Goal: Ask a question

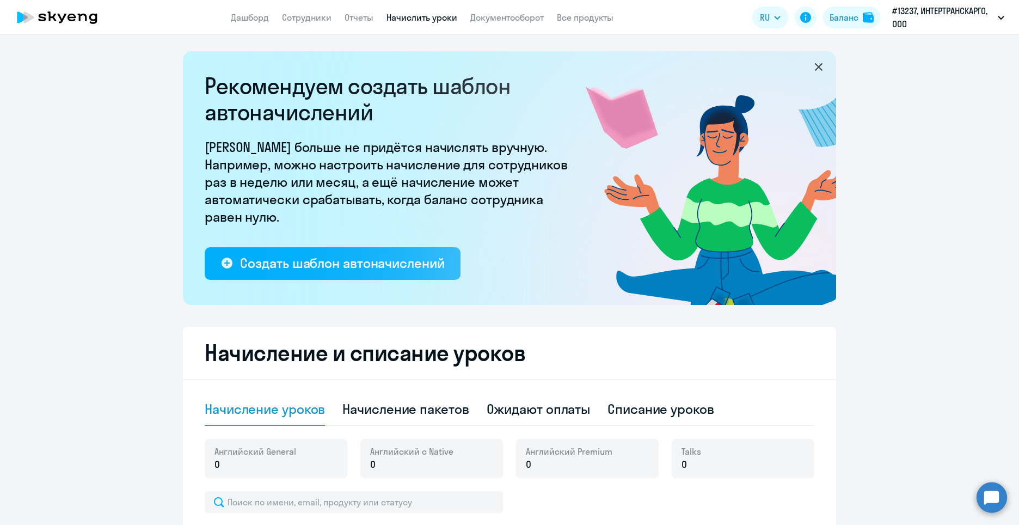
select select "10"
click at [483, 21] on link "Документооборот" at bounding box center [506, 17] width 73 height 11
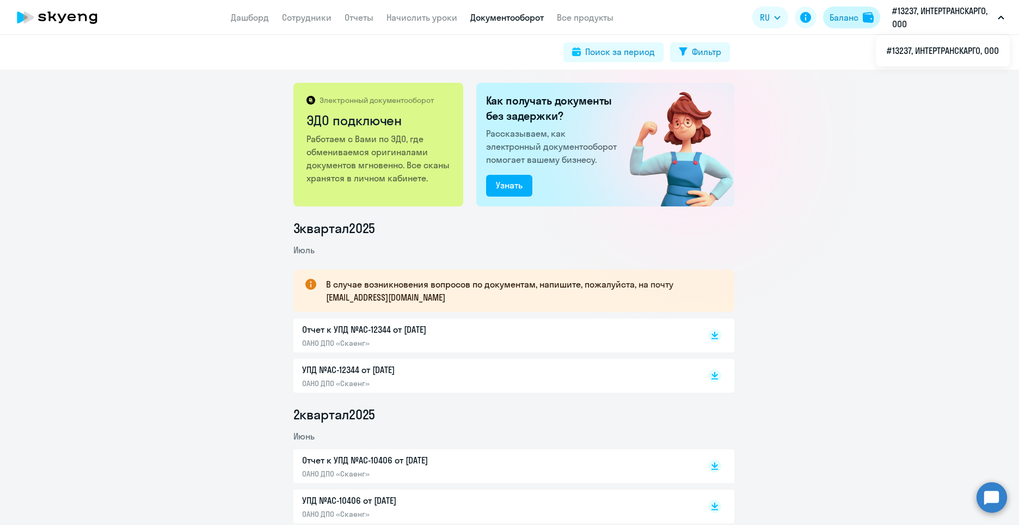
click at [843, 13] on div "Баланс" at bounding box center [843, 17] width 29 height 13
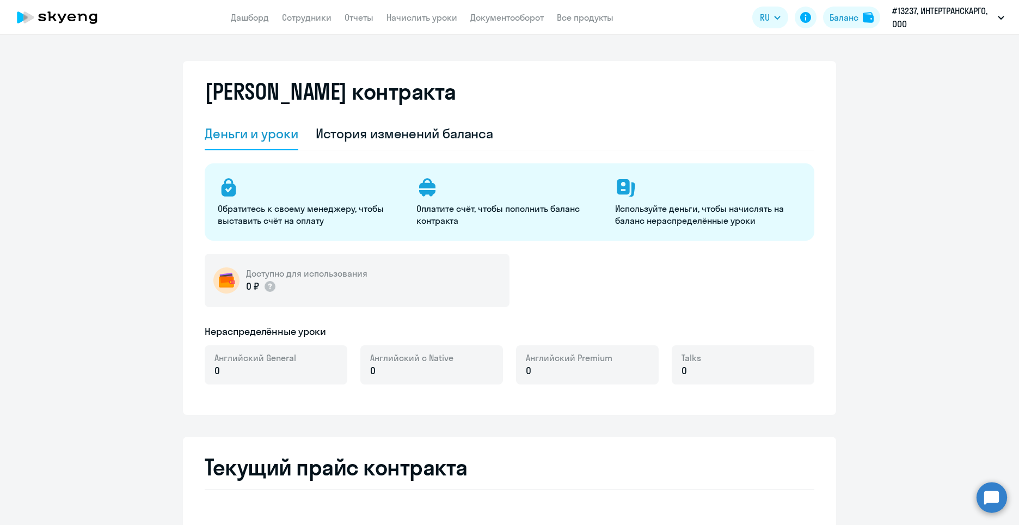
select select "english_adult_not_native_speaker"
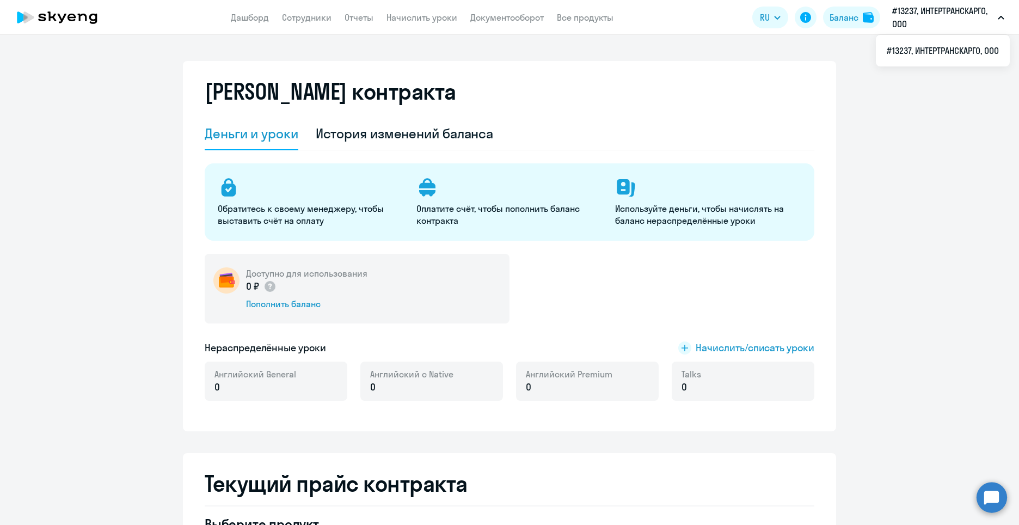
click at [927, 15] on p "#13237, ИНТЕРТРАНСКАРГО, ООО" at bounding box center [942, 17] width 101 height 26
click at [1004, 12] on button "#13237, ИНТЕРТРАНСКАРГО, ООО" at bounding box center [948, 17] width 123 height 26
click at [462, 59] on div "[PERSON_NAME] контракта [PERSON_NAME] и уроки История изменений баланса Обратит…" at bounding box center [509, 280] width 1019 height 490
click at [303, 22] on link "Сотрудники" at bounding box center [307, 17] width 50 height 11
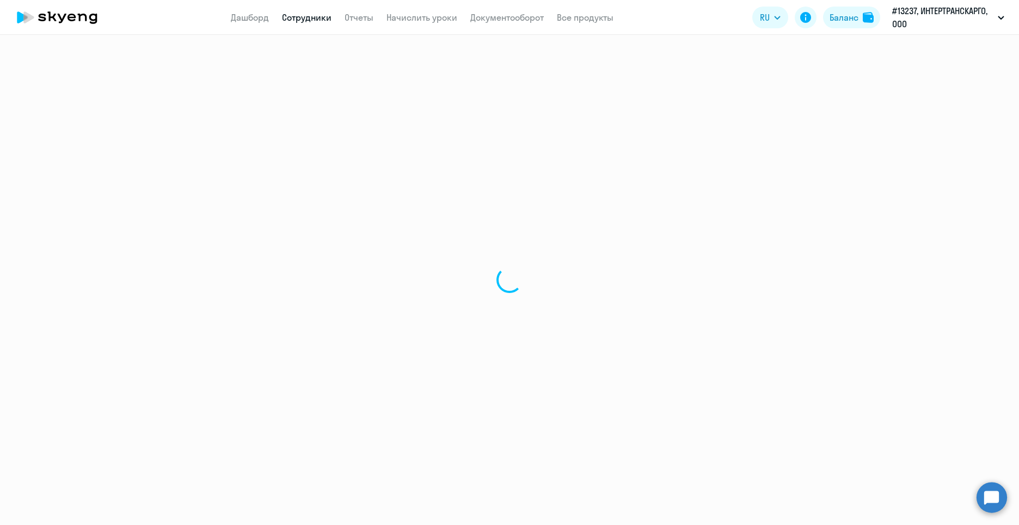
select select "30"
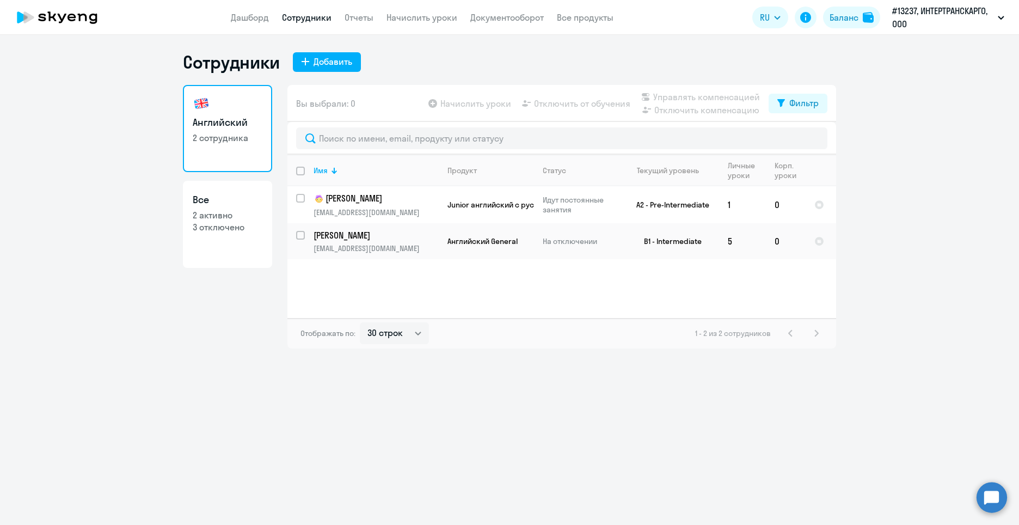
click at [209, 226] on p "3 отключено" at bounding box center [228, 227] width 70 height 12
select select "30"
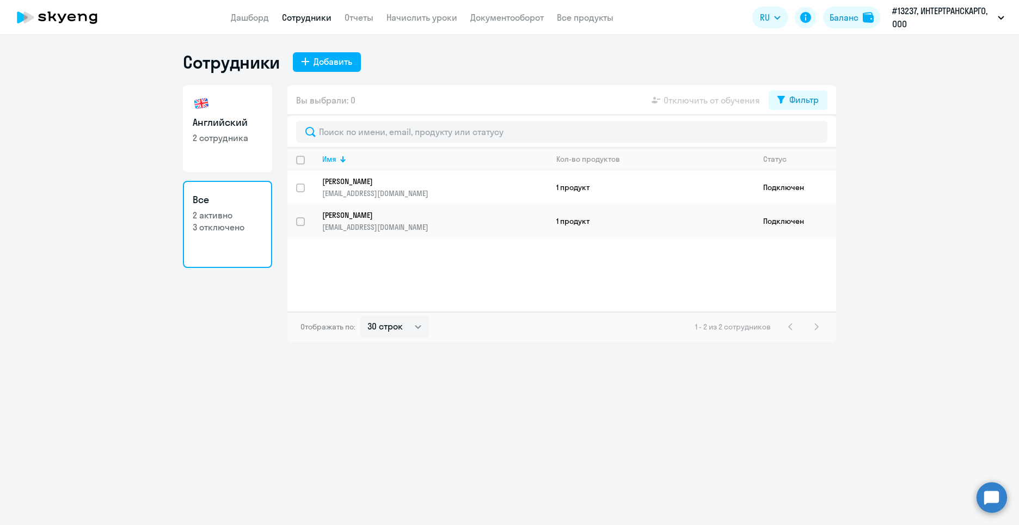
click at [203, 204] on h3 "Все" at bounding box center [228, 200] width 70 height 14
click at [207, 133] on p "2 сотрудника" at bounding box center [228, 138] width 70 height 12
select select "30"
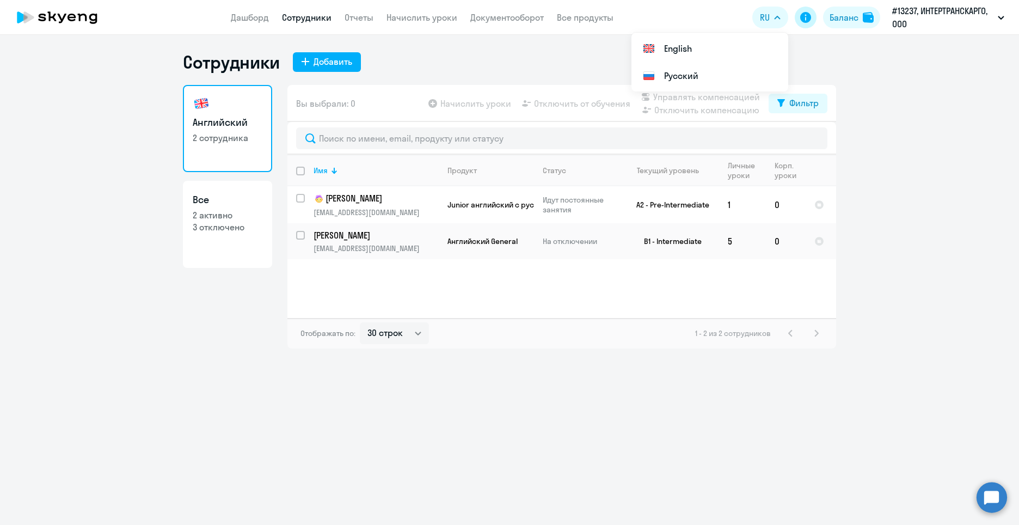
click at [804, 24] on button at bounding box center [806, 18] width 22 height 22
click at [525, 22] on link "Документооборот" at bounding box center [506, 17] width 73 height 11
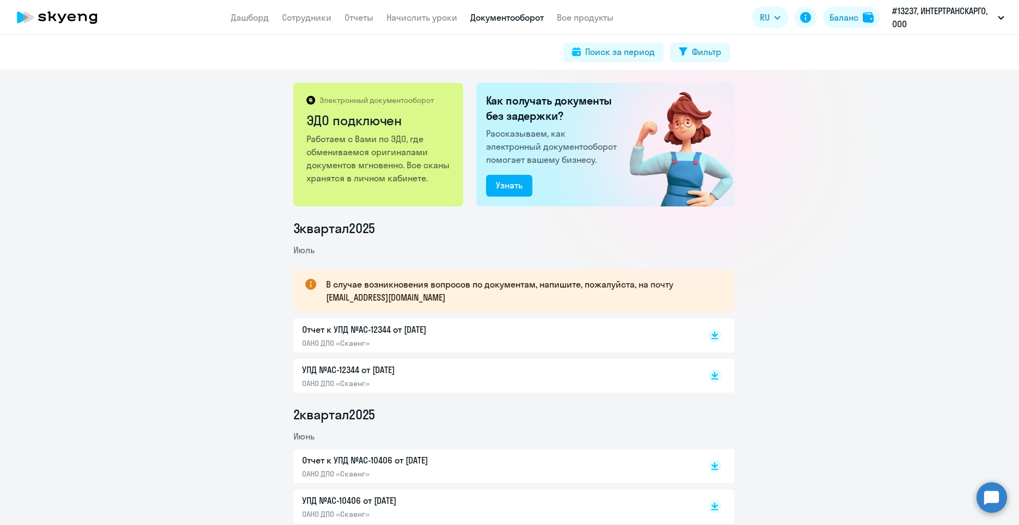
click at [999, 499] on circle at bounding box center [991, 497] width 30 height 30
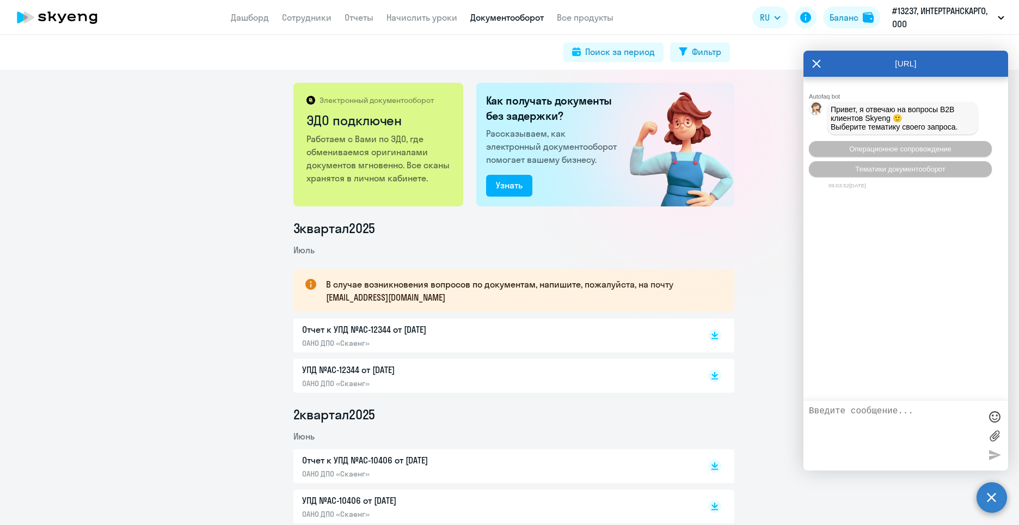
click at [857, 428] on textarea at bounding box center [895, 435] width 172 height 59
type textarea "[PERSON_NAME]"
type textarea "Д"
click at [826, 147] on button "Операционное сопровождение" at bounding box center [900, 149] width 183 height 16
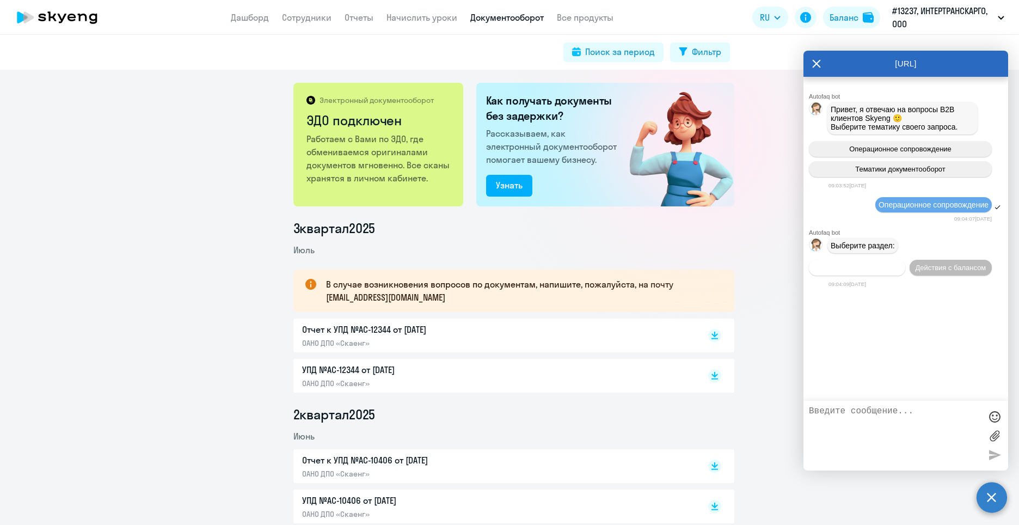
click at [897, 268] on span "Действия по сотрудникам" at bounding box center [857, 267] width 84 height 8
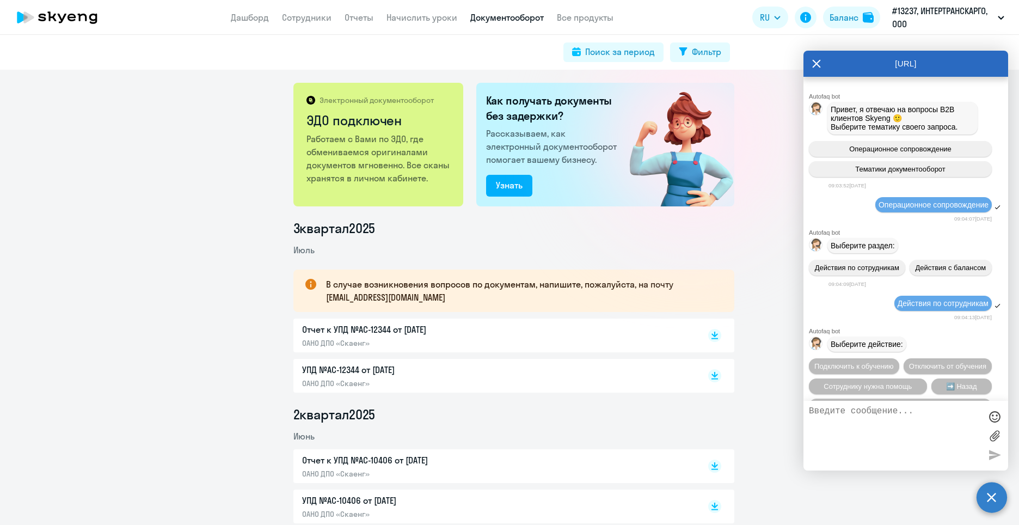
scroll to position [77, 0]
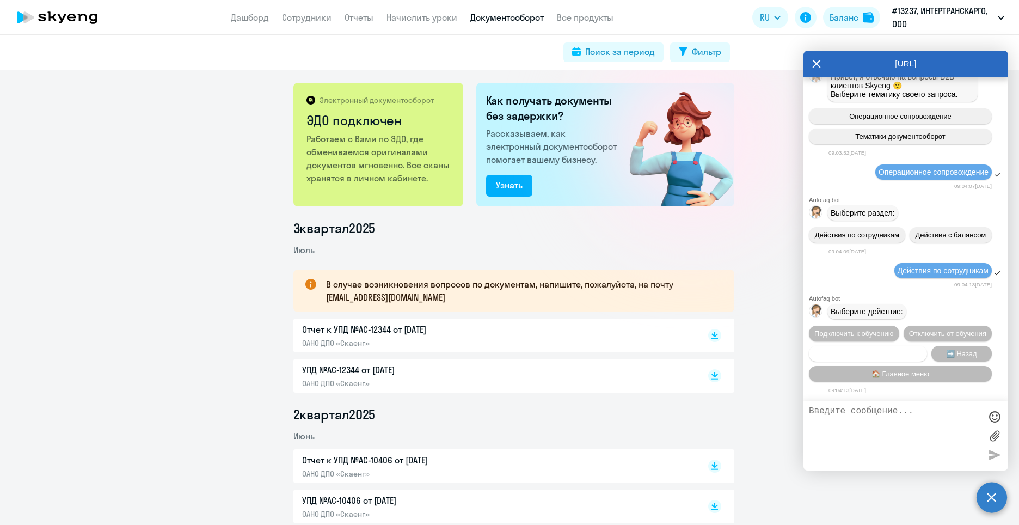
click at [860, 358] on button "Сотруднику нужна помощь" at bounding box center [868, 354] width 118 height 16
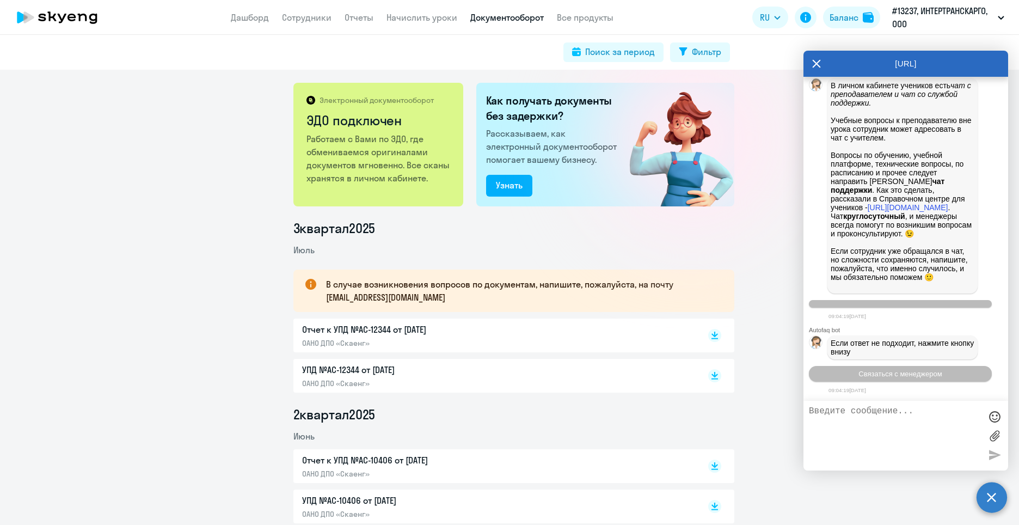
scroll to position [453, 0]
click at [854, 378] on button "Связаться с менеджером" at bounding box center [900, 374] width 183 height 16
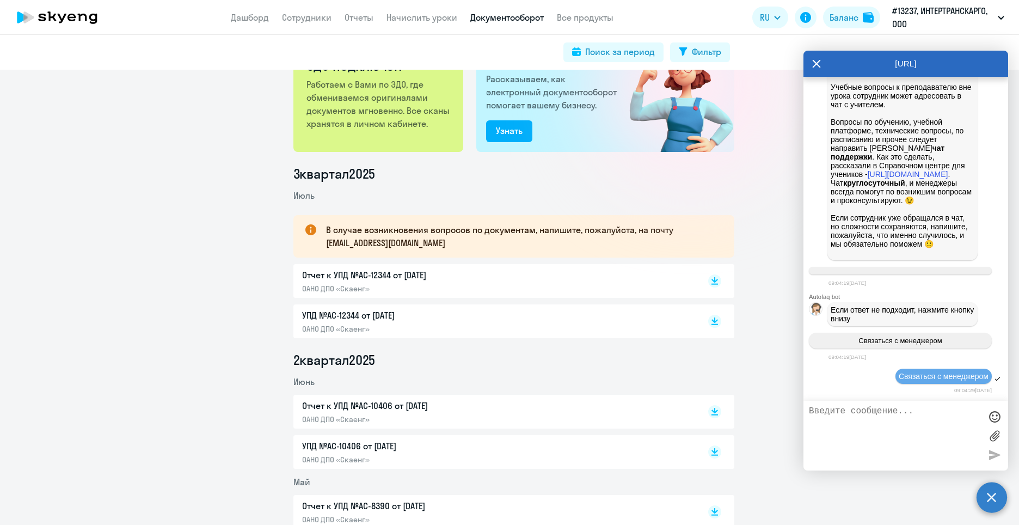
scroll to position [218, 0]
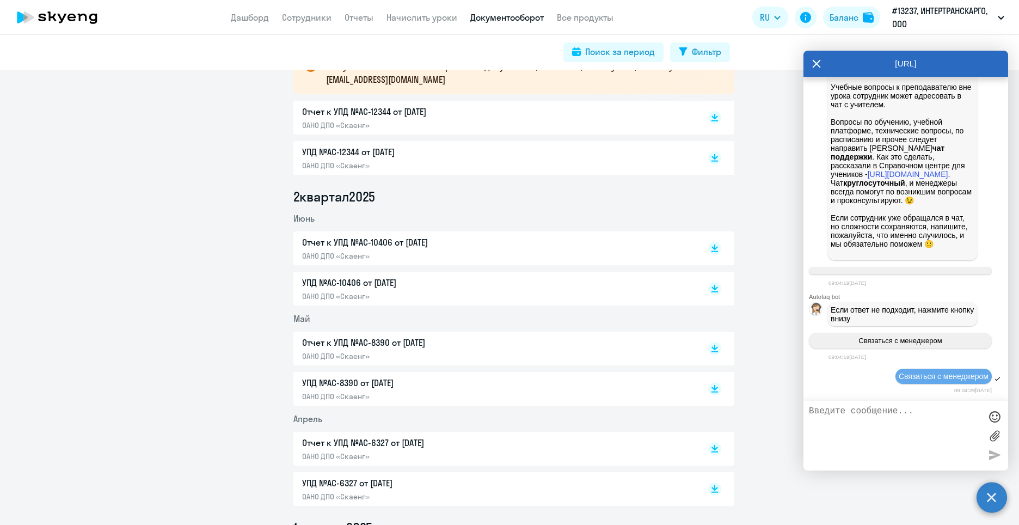
click at [328, 171] on div "УПД №AC-12344 от [DATE] ОАНО ДПО «Скаенг»" at bounding box center [513, 158] width 441 height 34
click at [707, 173] on div "УПД №AC-12344 от [DATE] ОАНО ДПО «Скаенг»" at bounding box center [513, 158] width 441 height 34
click at [710, 170] on div at bounding box center [703, 157] width 36 height 25
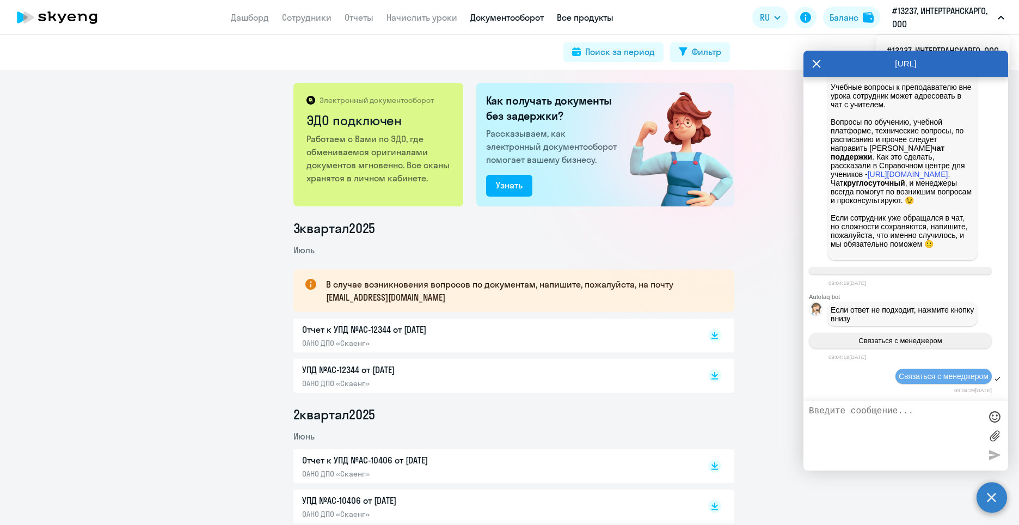
click at [564, 13] on link "Все продукты" at bounding box center [585, 17] width 57 height 11
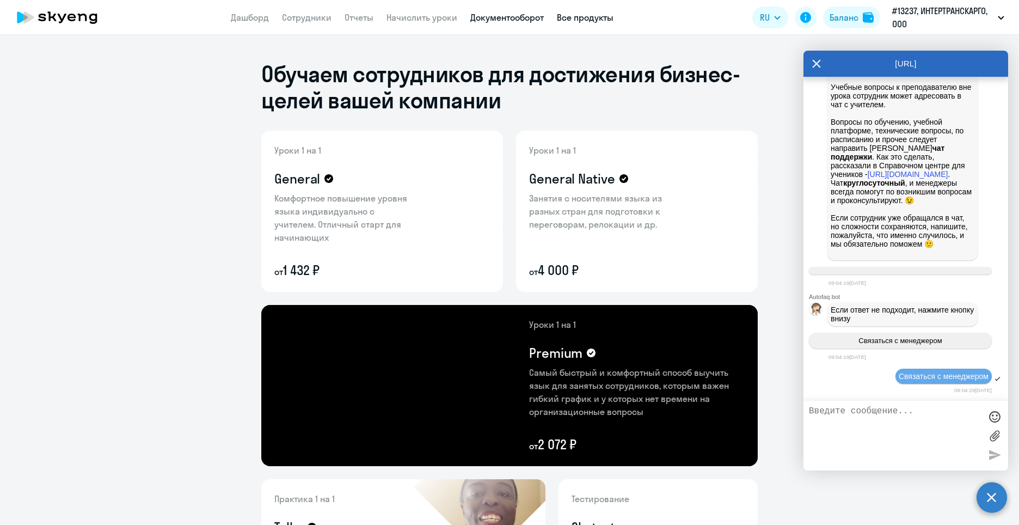
click at [479, 15] on link "Документооборот" at bounding box center [506, 17] width 73 height 11
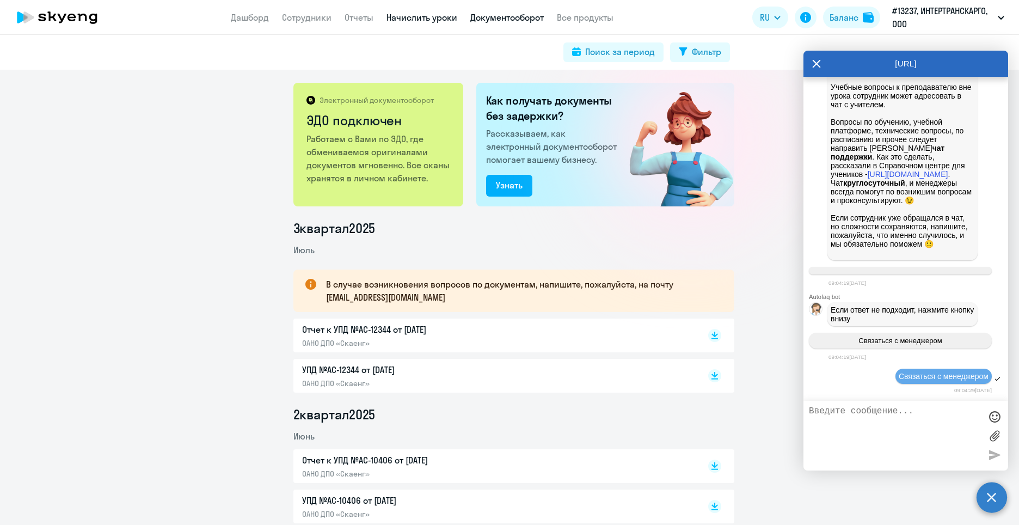
click at [408, 22] on link "Начислить уроки" at bounding box center [421, 17] width 71 height 11
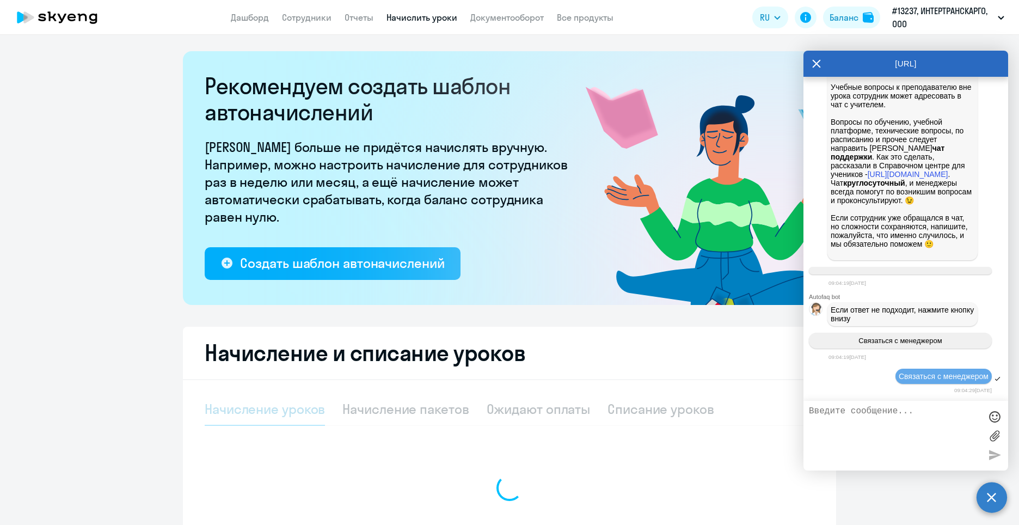
select select "10"
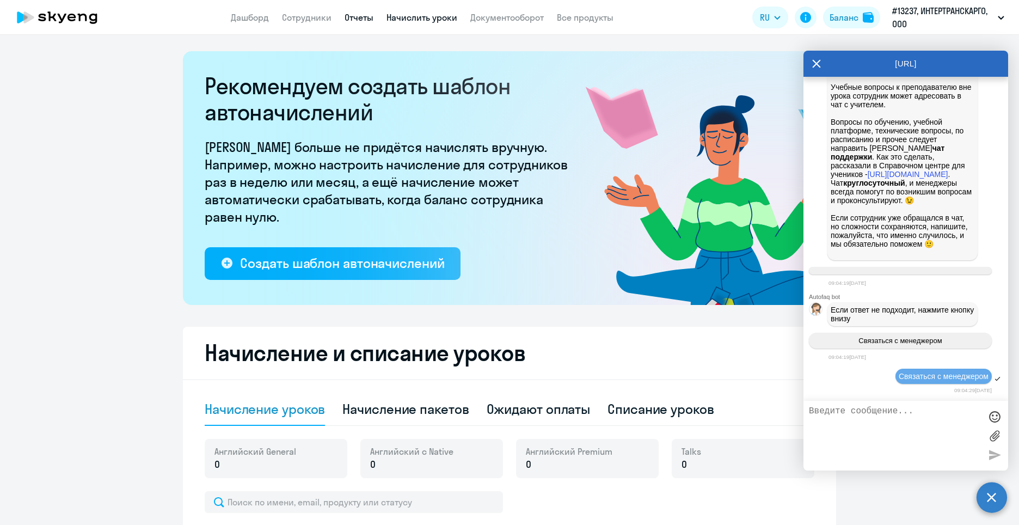
click at [356, 21] on link "Отчеты" at bounding box center [359, 17] width 29 height 11
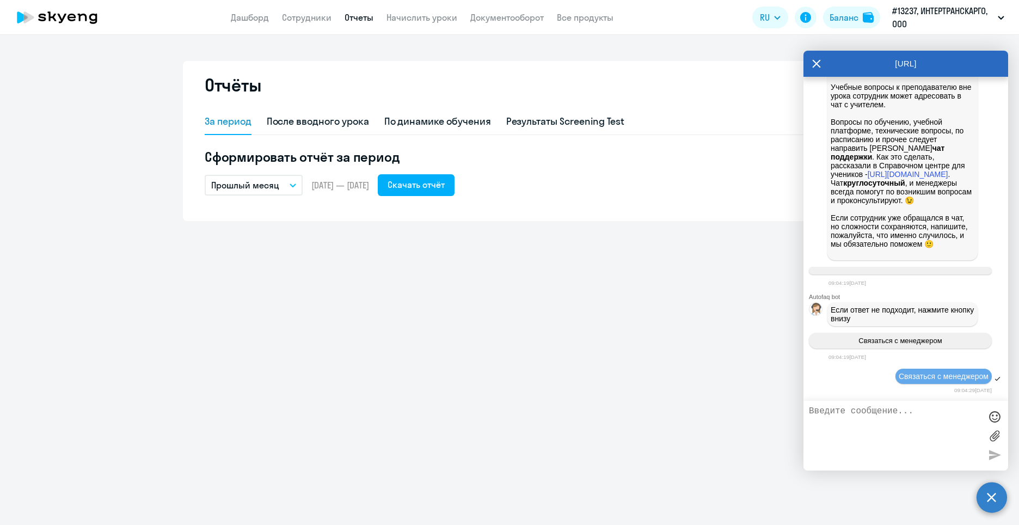
click at [292, 186] on icon "button" at bounding box center [292, 185] width 5 height 3
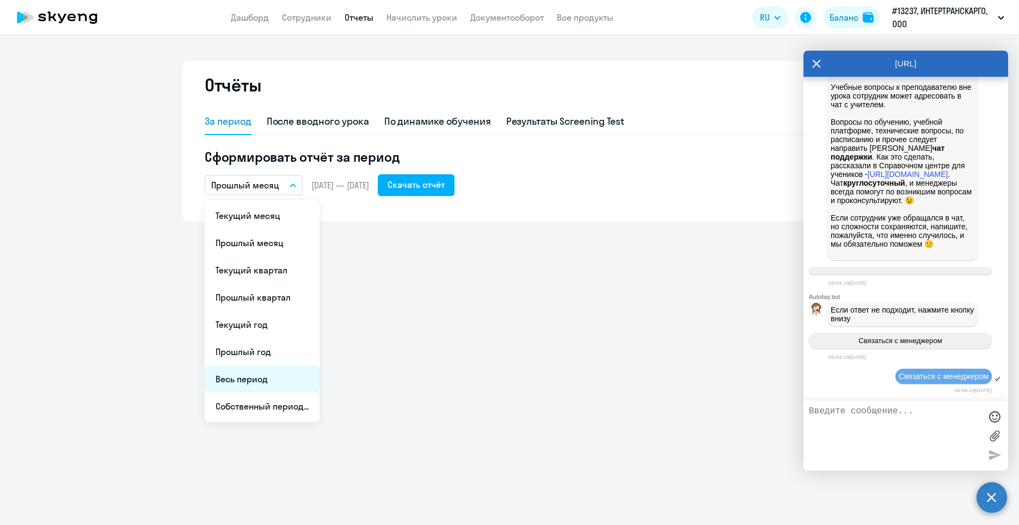
click at [220, 376] on li "Весь период" at bounding box center [262, 378] width 115 height 27
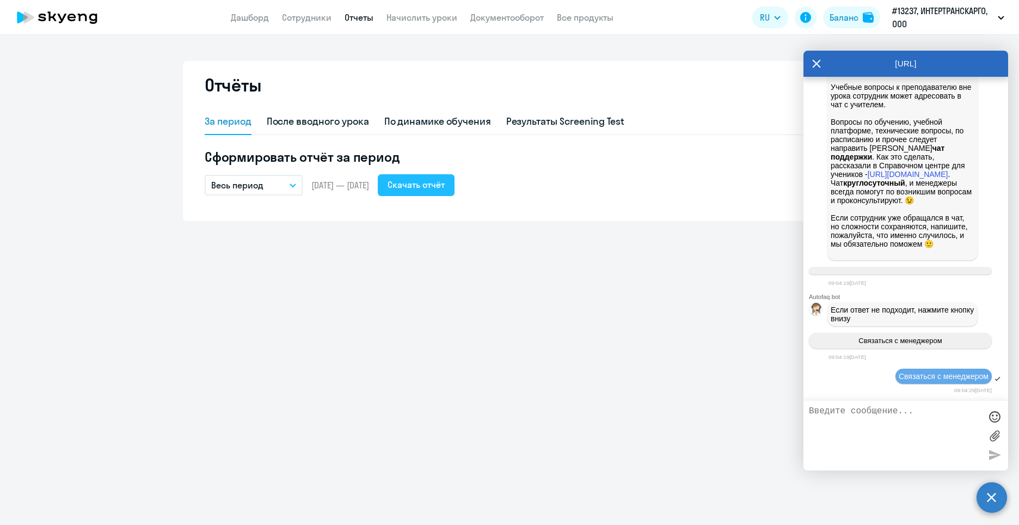
click at [445, 188] on div "Скачать отчёт" at bounding box center [415, 184] width 57 height 13
click at [316, 16] on link "Сотрудники" at bounding box center [307, 17] width 50 height 11
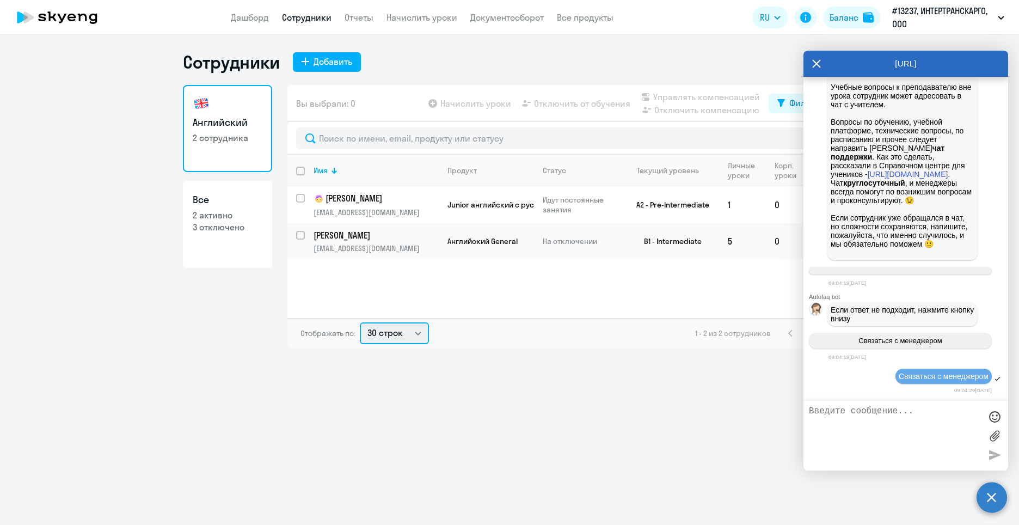
click at [417, 333] on select "30 строк 50 строк 100 строк" at bounding box center [394, 333] width 69 height 22
select select "50"
click at [360, 322] on select "30 строк 50 строк 100 строк" at bounding box center [394, 333] width 69 height 22
click at [815, 63] on icon at bounding box center [816, 64] width 9 height 26
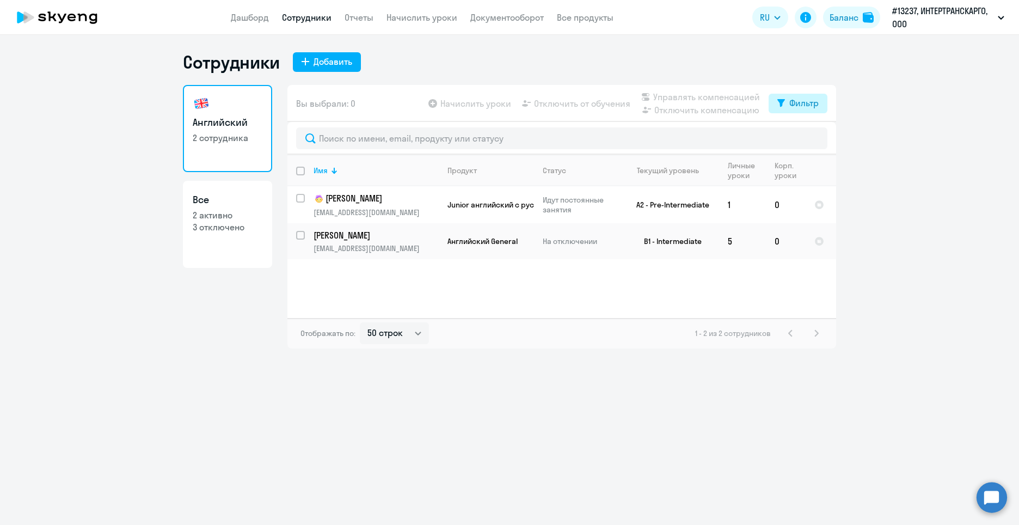
click at [808, 103] on div "Фильтр" at bounding box center [803, 102] width 29 height 13
click at [808, 136] on span at bounding box center [809, 138] width 19 height 11
click at [800, 138] on input "checkbox" at bounding box center [799, 138] width 1 height 1
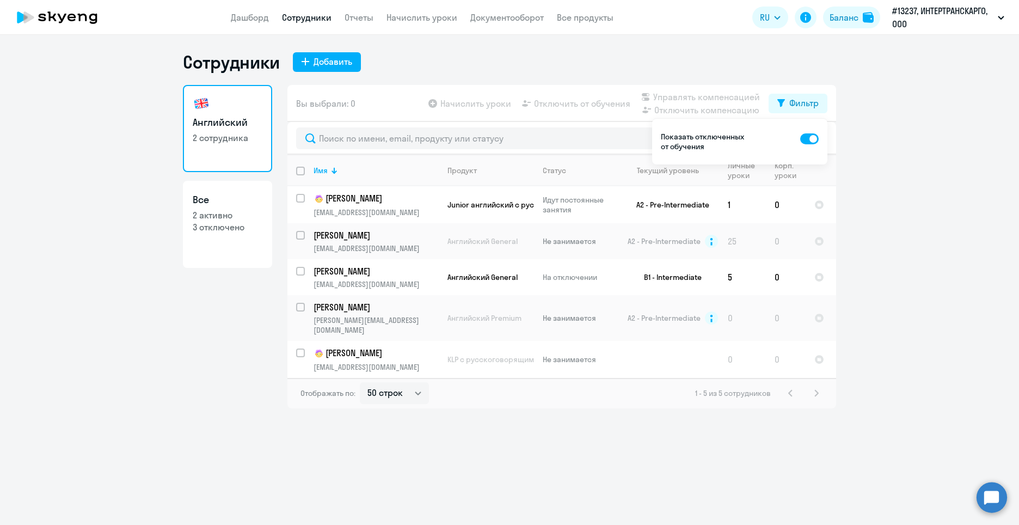
click at [804, 136] on span at bounding box center [809, 138] width 19 height 11
click at [800, 138] on input "checkbox" at bounding box center [799, 138] width 1 height 1
checkbox input "false"
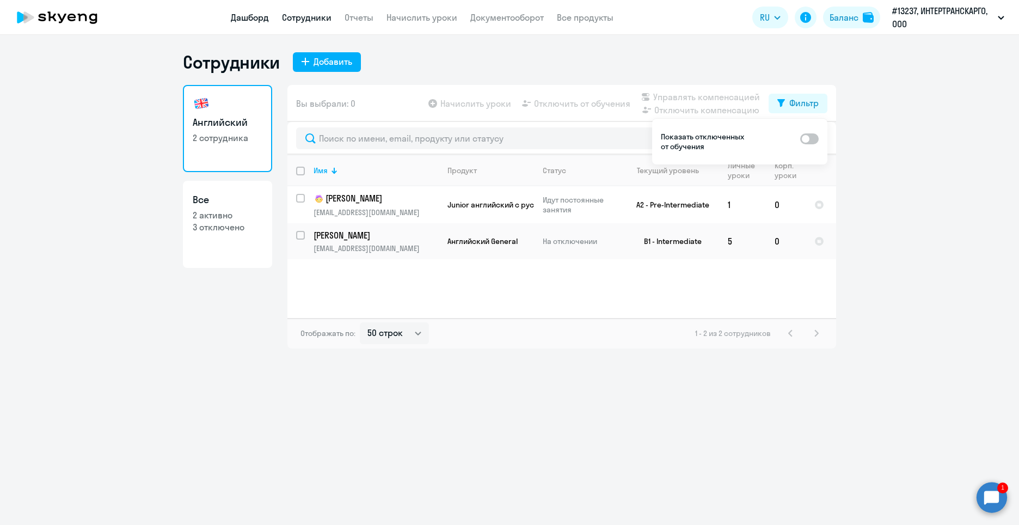
click at [257, 17] on link "Дашборд" at bounding box center [250, 17] width 38 height 11
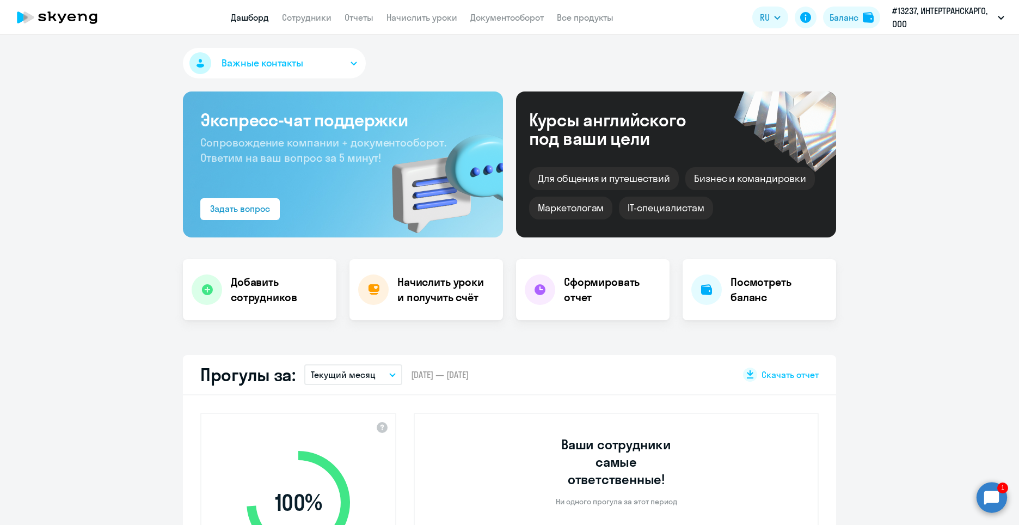
scroll to position [272, 0]
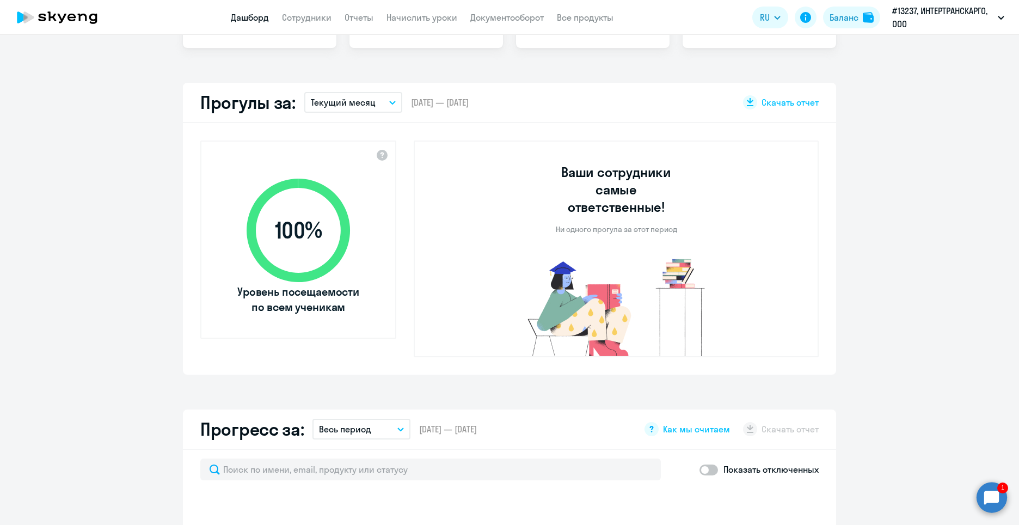
select select "30"
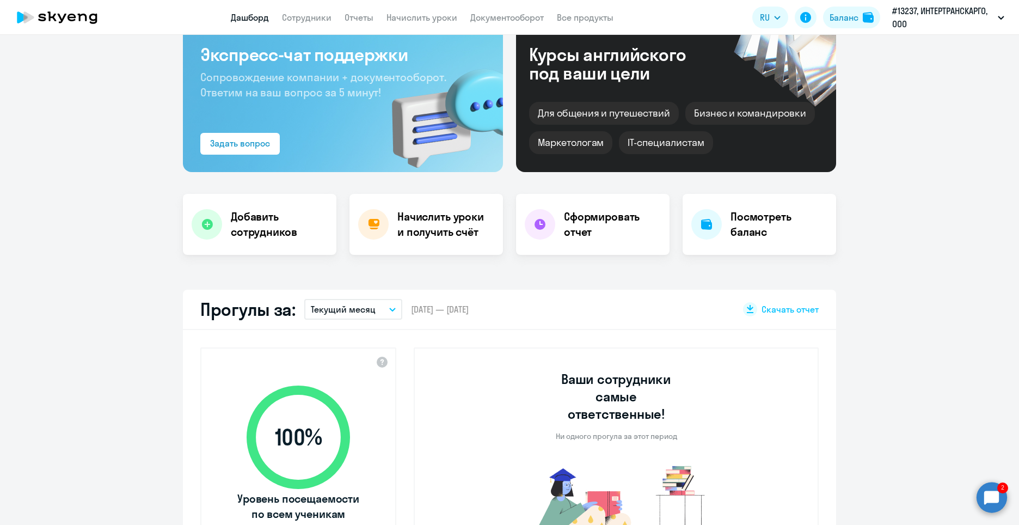
scroll to position [0, 0]
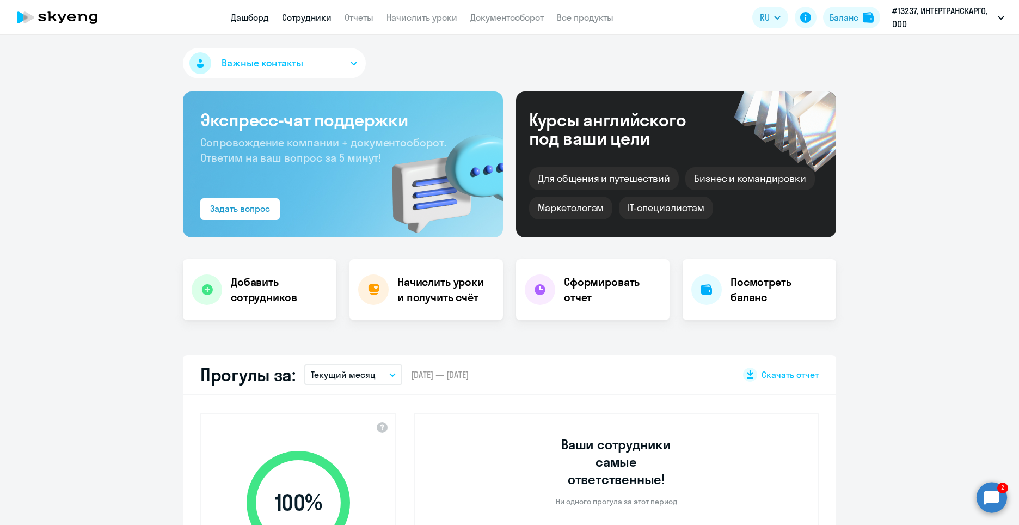
click at [327, 21] on link "Сотрудники" at bounding box center [307, 17] width 50 height 11
select select "30"
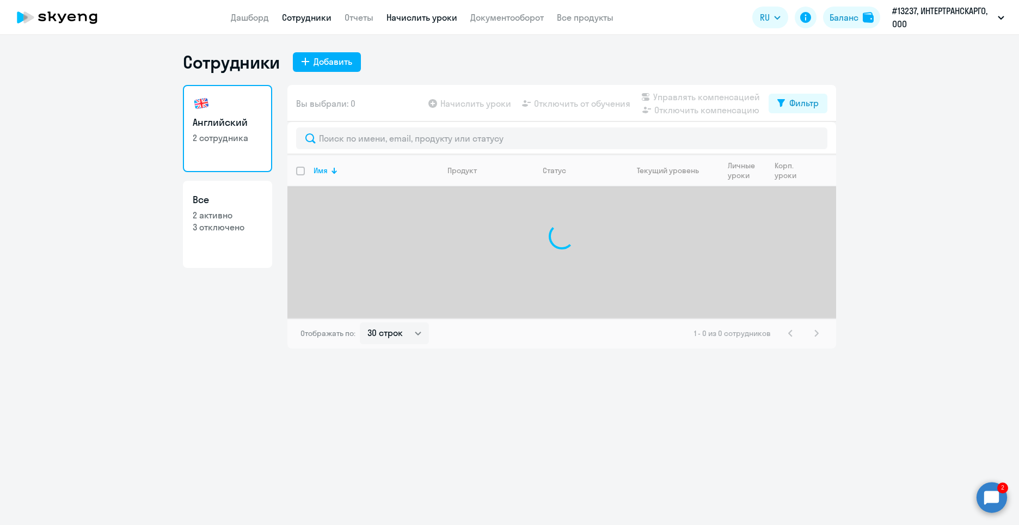
click at [419, 15] on link "Начислить уроки" at bounding box center [421, 17] width 71 height 11
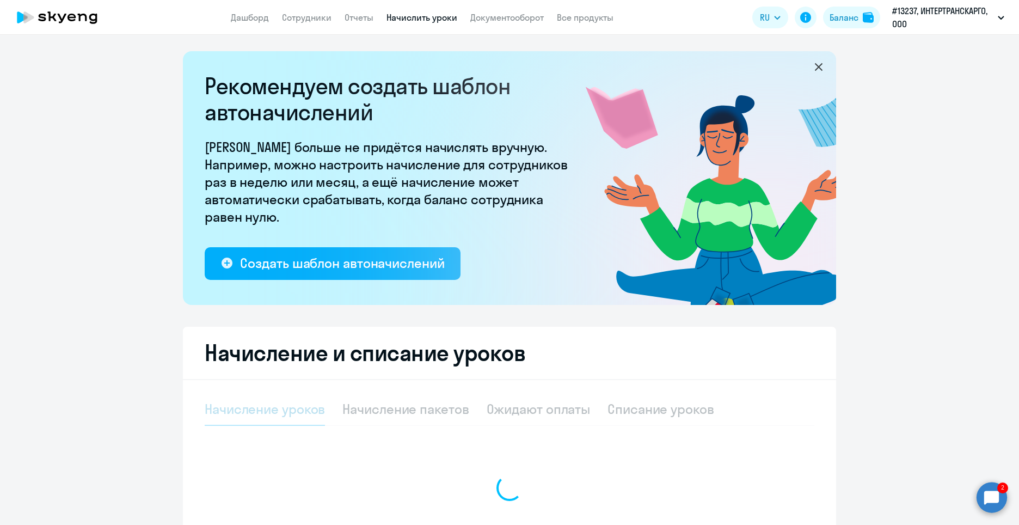
select select "10"
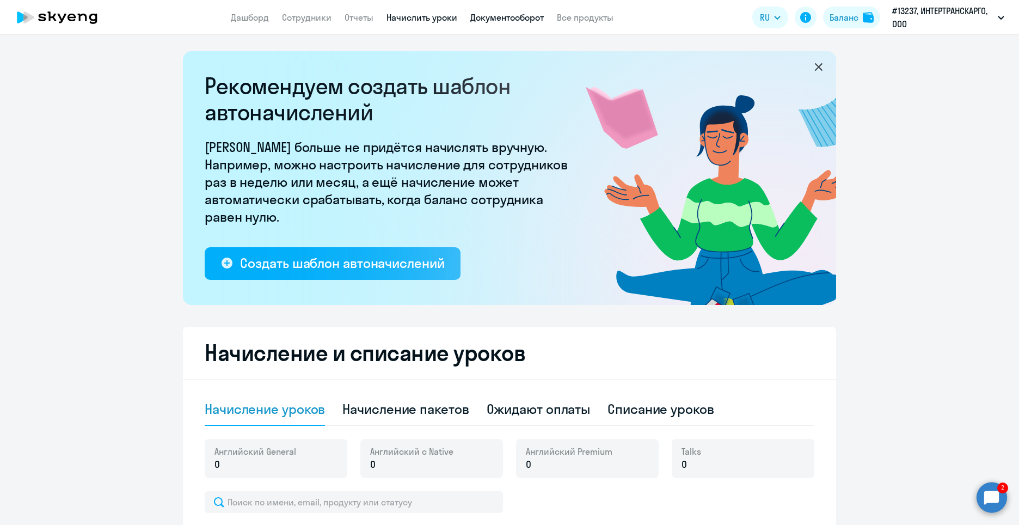
click at [516, 22] on link "Документооборот" at bounding box center [506, 17] width 73 height 11
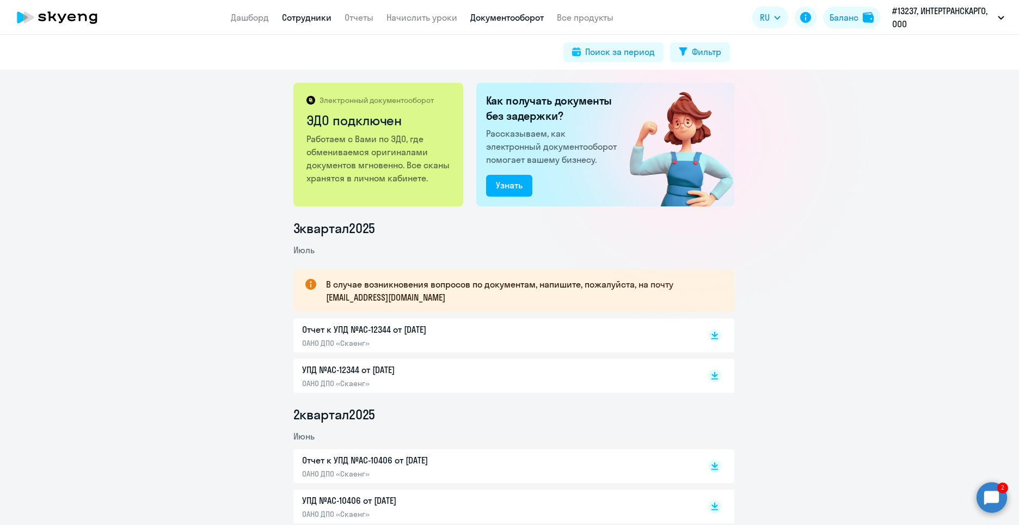
click at [307, 21] on link "Сотрудники" at bounding box center [307, 17] width 50 height 11
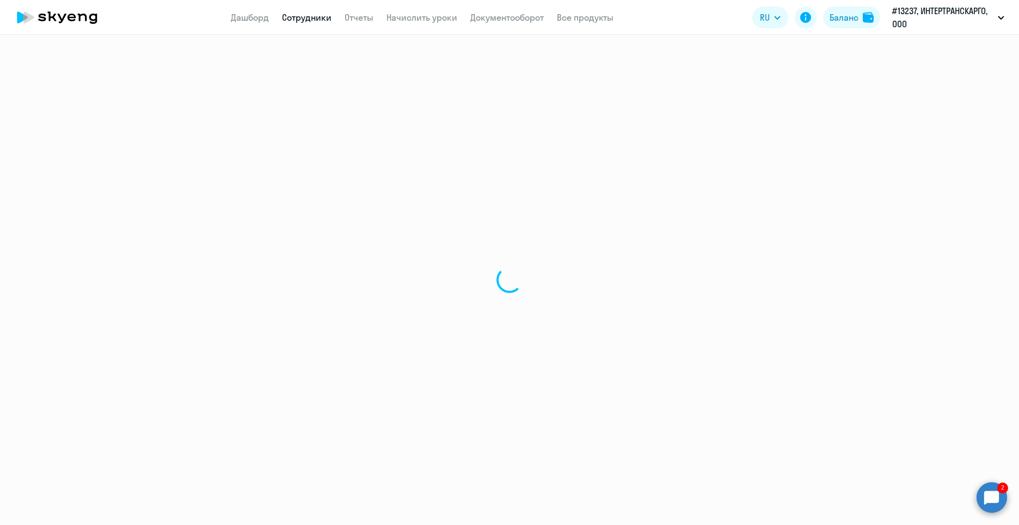
select select "30"
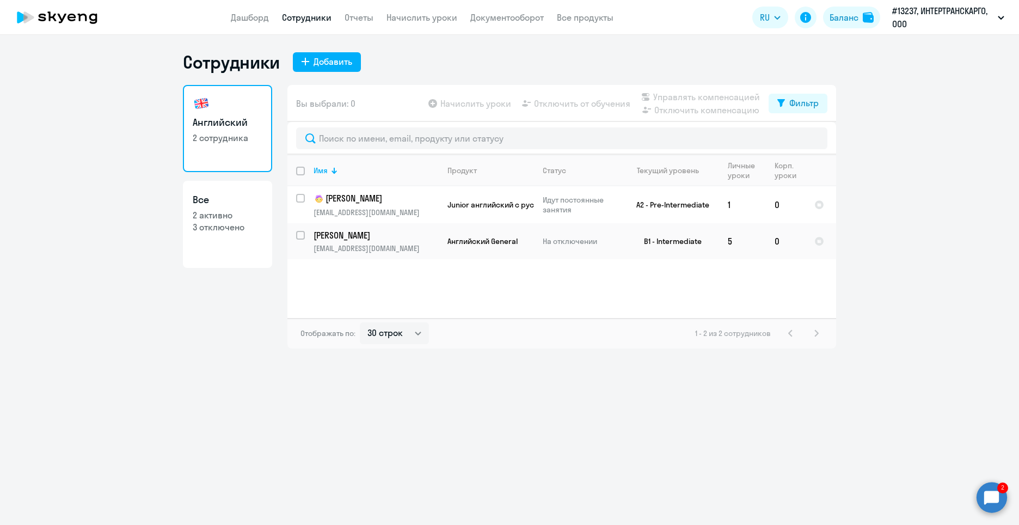
click at [238, 24] on app-header "Дашборд Сотрудники Отчеты Начислить уроки Документооборот Все продукты Дашборд …" at bounding box center [509, 17] width 1019 height 35
click at [240, 15] on link "Дашборд" at bounding box center [250, 17] width 38 height 11
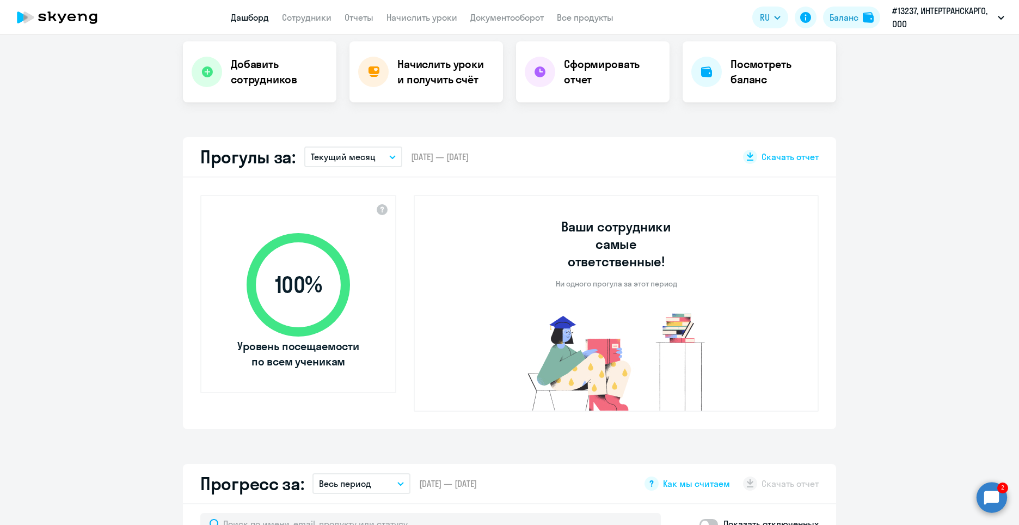
select select "30"
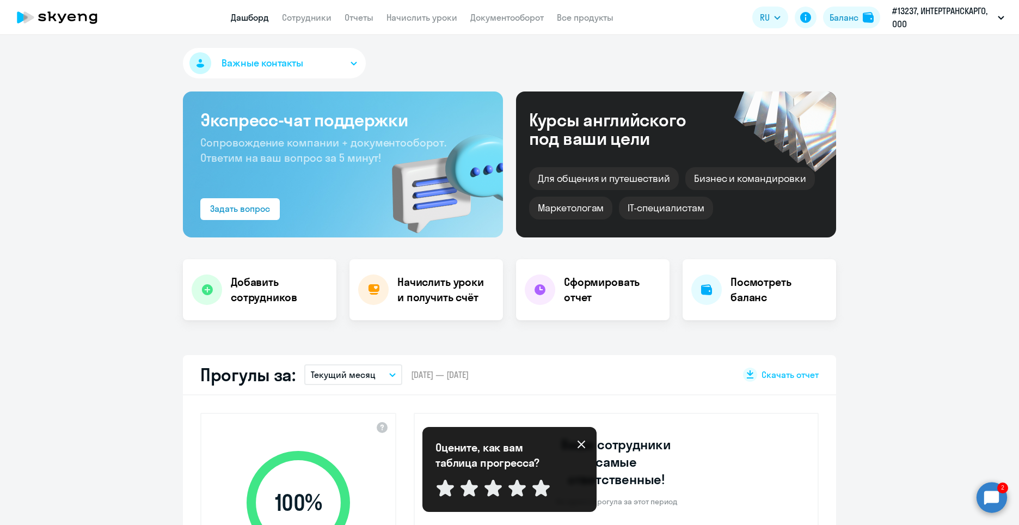
click at [986, 497] on circle at bounding box center [991, 497] width 30 height 30
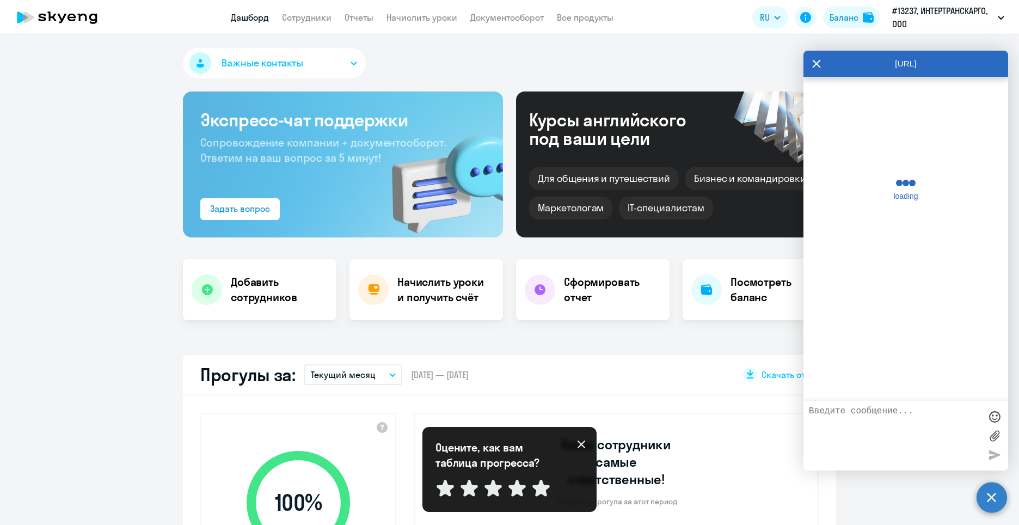
scroll to position [593, 0]
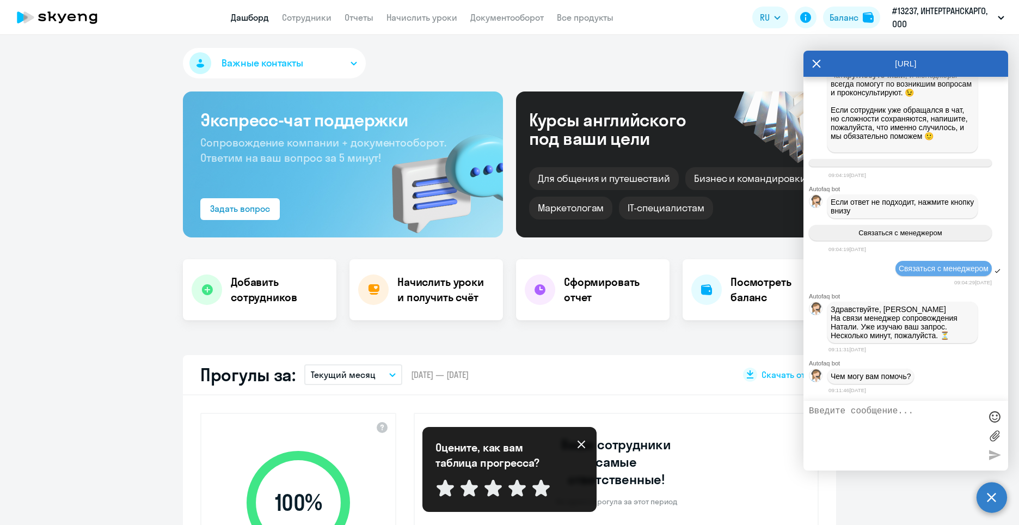
click at [852, 428] on textarea at bounding box center [895, 435] width 172 height 59
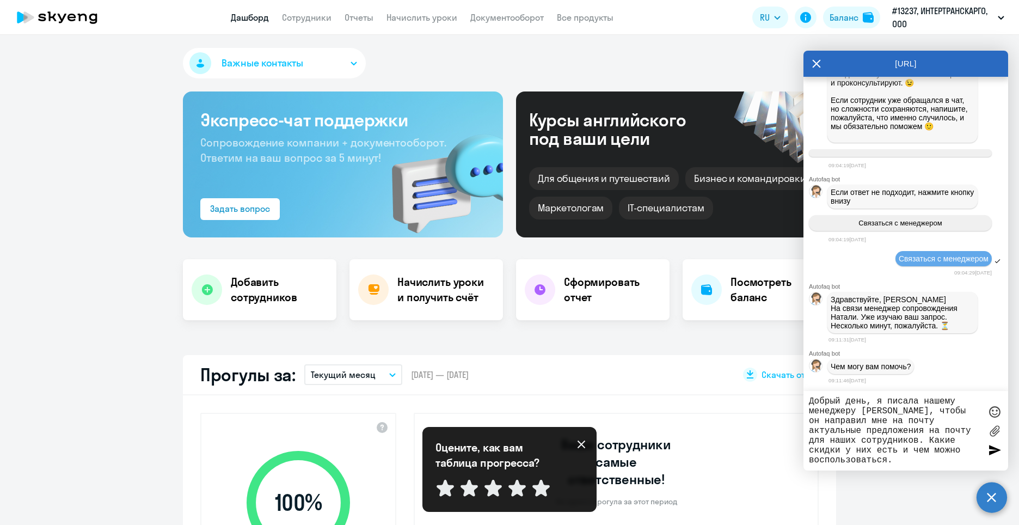
drag, startPoint x: 808, startPoint y: 428, endPoint x: 842, endPoint y: 431, distance: 34.4
click at [842, 431] on div "Добрый день, я писала нашему менеджеру [PERSON_NAME], чтобы он направил мне на …" at bounding box center [905, 430] width 205 height 79
click at [820, 433] on textarea "Добрый день, я писала нашему менеджеру [PERSON_NAME], чтобы он направил мне на …" at bounding box center [895, 430] width 172 height 69
drag, startPoint x: 811, startPoint y: 432, endPoint x: 820, endPoint y: 432, distance: 8.7
click at [821, 433] on textarea "Добрый день, я писала нашему менеджеру [PERSON_NAME], чтобы он направил мне на …" at bounding box center [895, 430] width 172 height 69
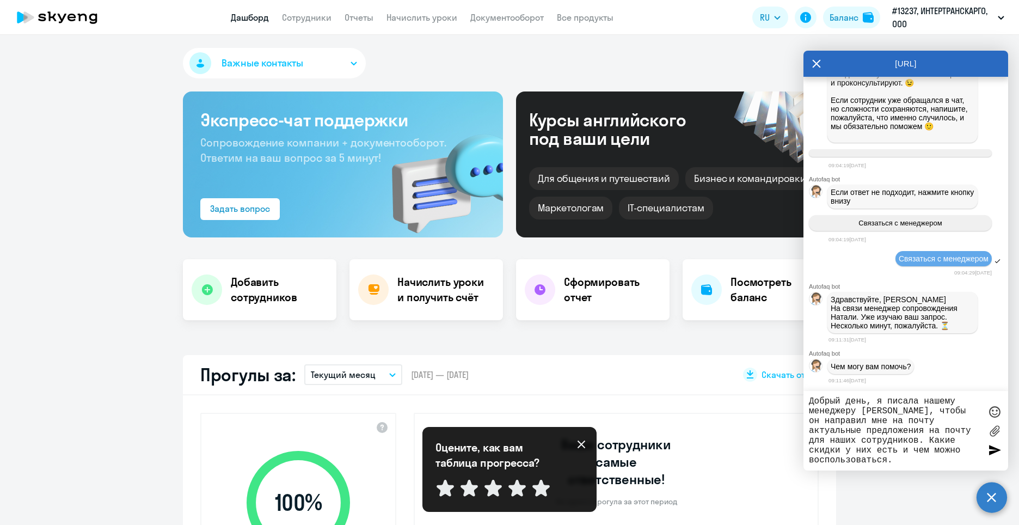
click at [819, 432] on textarea "Добрый день, я писала нашему менеджеру [PERSON_NAME], чтобы он направил мне на …" at bounding box center [895, 430] width 172 height 69
drag, startPoint x: 809, startPoint y: 433, endPoint x: 920, endPoint y: 438, distance: 111.1
click at [920, 438] on textarea "Добрый день, я писала нашему менеджеру [PERSON_NAME], чтобы он направил мне на …" at bounding box center [895, 430] width 172 height 69
paste textarea "ромо на месяц, какие есть возможные корпоративные скидки"
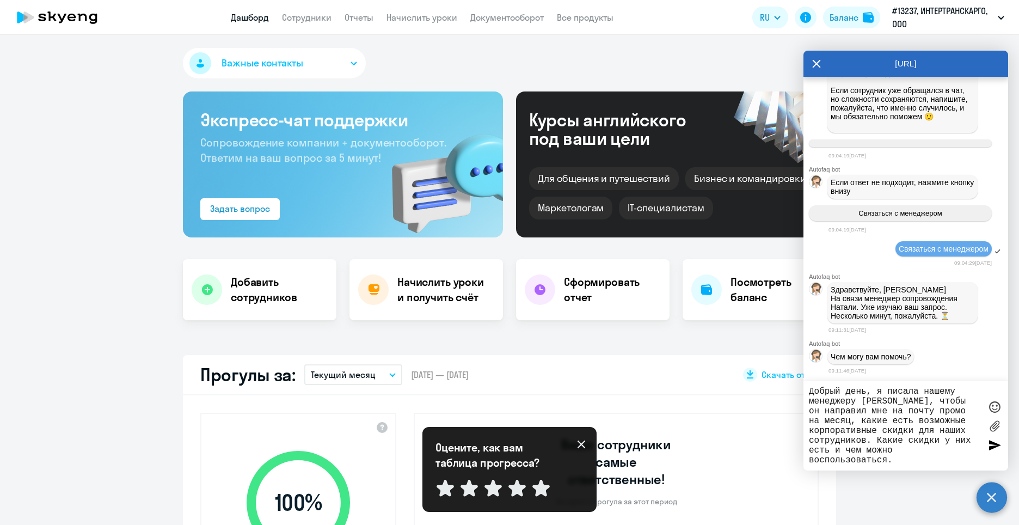
drag, startPoint x: 933, startPoint y: 439, endPoint x: 909, endPoint y: 457, distance: 30.3
click at [909, 457] on textarea "Добрый день, я писала нашему менеджеру [PERSON_NAME], чтобы он направил мне на …" at bounding box center [895, 425] width 172 height 78
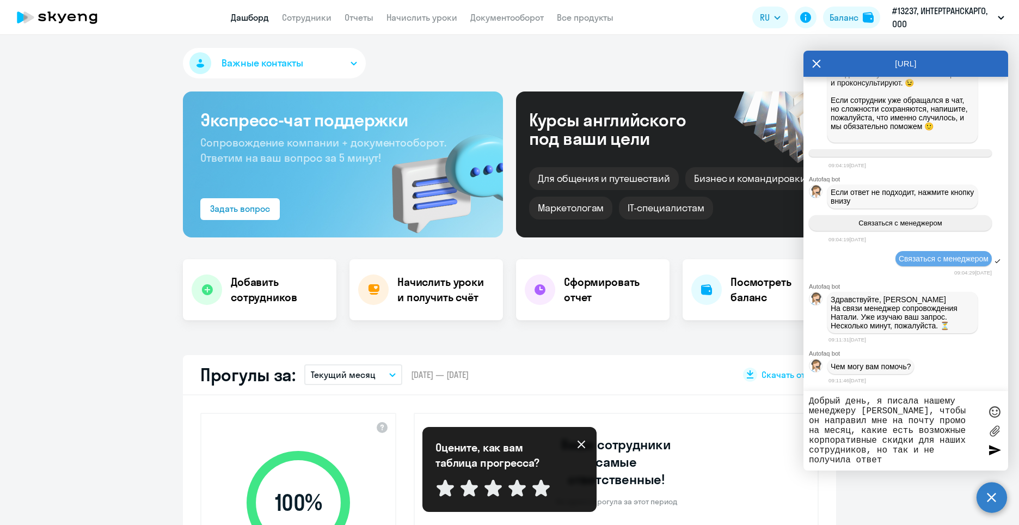
type textarea "Добрый день, я писала нашему менеджеру [PERSON_NAME], чтобы он направил мне на …"
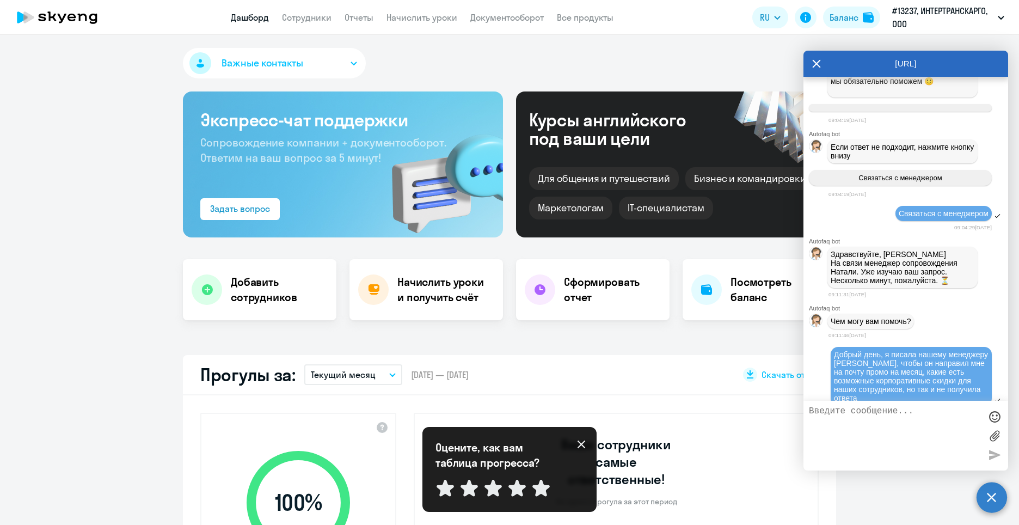
scroll to position [674, 0]
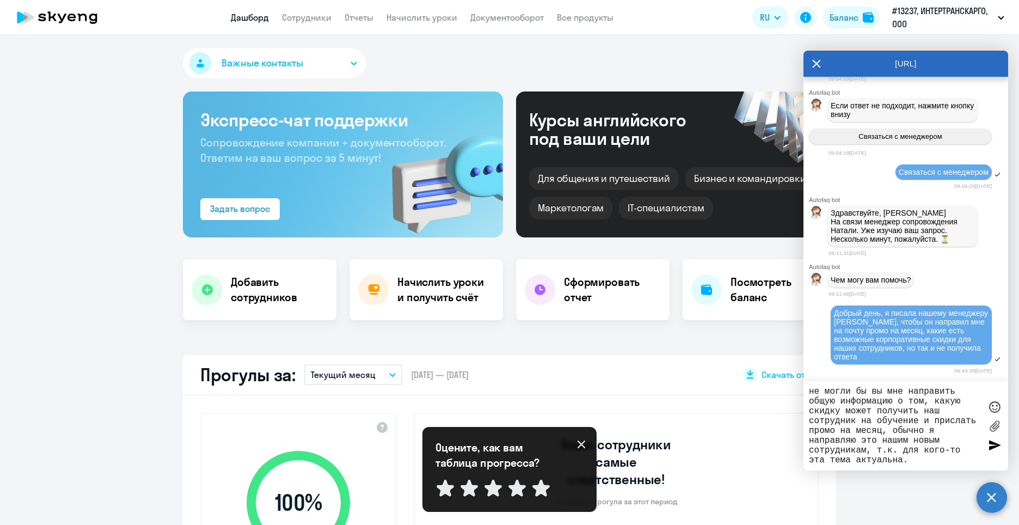
type textarea "не могли бы вы мне направить общую информацию о том, какую скидку может получит…"
click at [999, 441] on div at bounding box center [994, 444] width 16 height 16
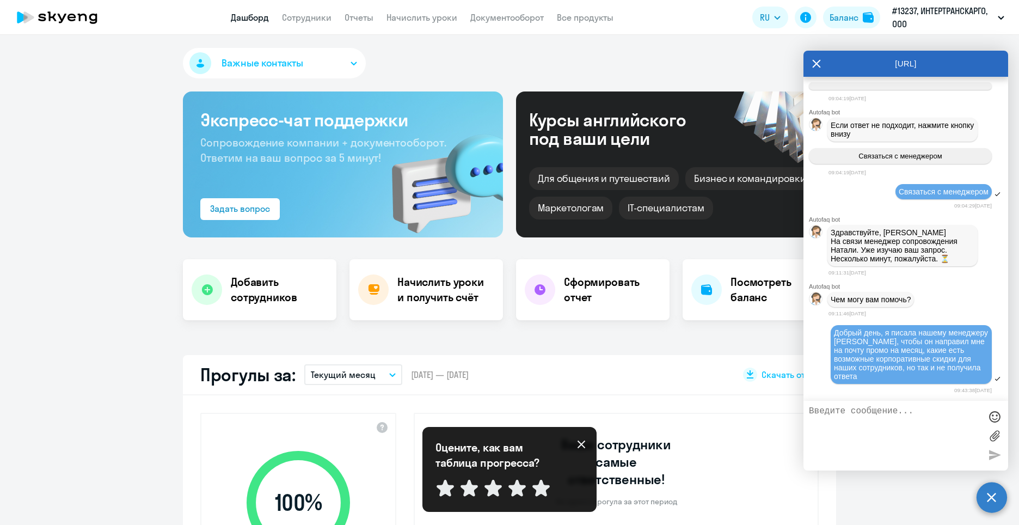
scroll to position [760, 0]
